Goal: Task Accomplishment & Management: Manage account settings

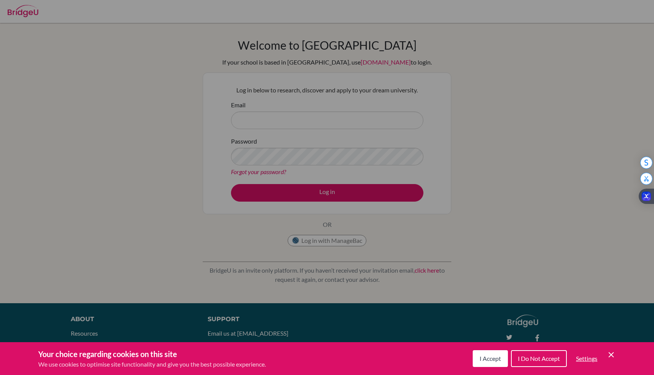
click at [286, 125] on div "Cookie Preferences" at bounding box center [327, 187] width 654 height 375
click at [487, 370] on div "Your choice regarding cookies on this site We use cookies to optimise site func…" at bounding box center [327, 358] width 654 height 33
click at [488, 362] on button "I Accept" at bounding box center [489, 358] width 35 height 17
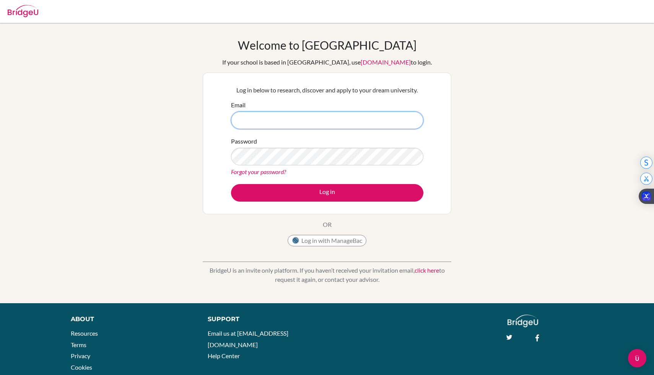
click at [266, 128] on input "Email" at bounding box center [327, 121] width 192 height 18
click at [290, 121] on input "Email" at bounding box center [327, 121] width 192 height 18
click at [267, 126] on input "Email" at bounding box center [327, 121] width 192 height 18
click at [262, 126] on input "Email" at bounding box center [327, 121] width 192 height 18
click at [329, 241] on button "Log in with ManageBac" at bounding box center [326, 240] width 79 height 11
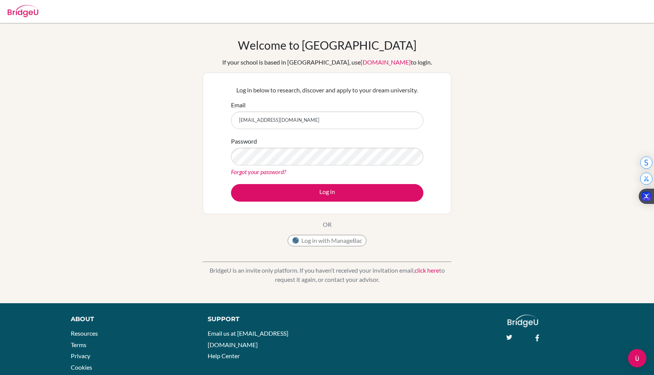
type input "[EMAIL_ADDRESS][DOMAIN_NAME]"
click at [231, 184] on button "Log in" at bounding box center [327, 193] width 192 height 18
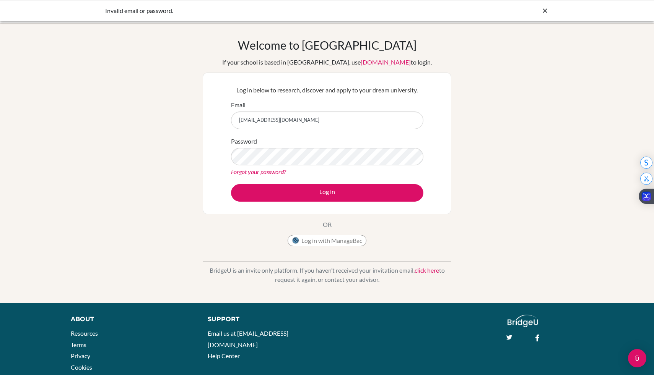
click at [255, 175] on link "Forgot your password?" at bounding box center [258, 171] width 55 height 7
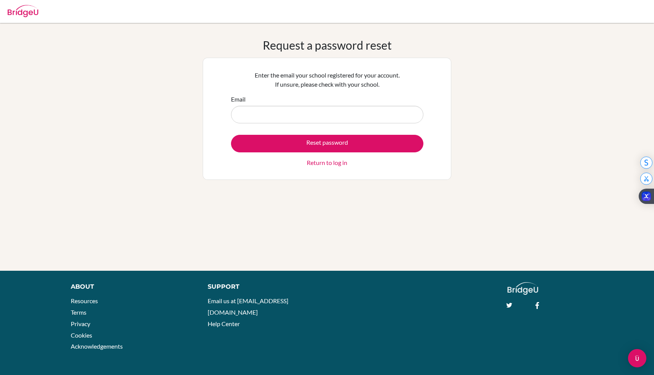
click at [298, 109] on input "Email" at bounding box center [327, 115] width 192 height 18
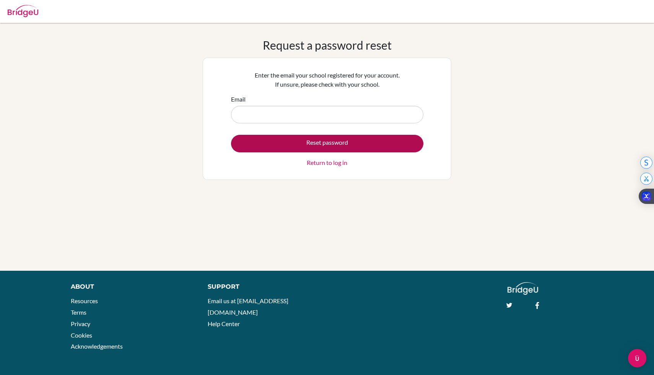
type input "benjaminn@hiroshima-is.ac.jp"
click at [293, 138] on button "Reset password" at bounding box center [327, 144] width 192 height 18
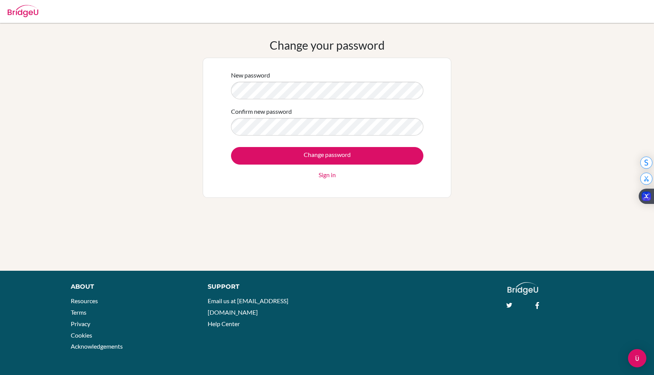
click at [368, 79] on div "New password" at bounding box center [327, 85] width 192 height 29
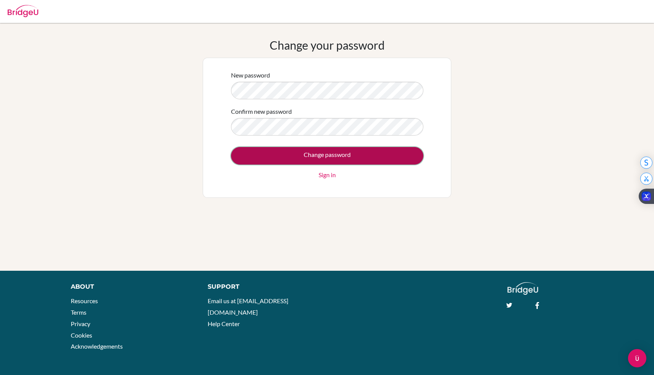
click at [332, 158] on input "Change password" at bounding box center [327, 156] width 192 height 18
